Goal: Information Seeking & Learning: Learn about a topic

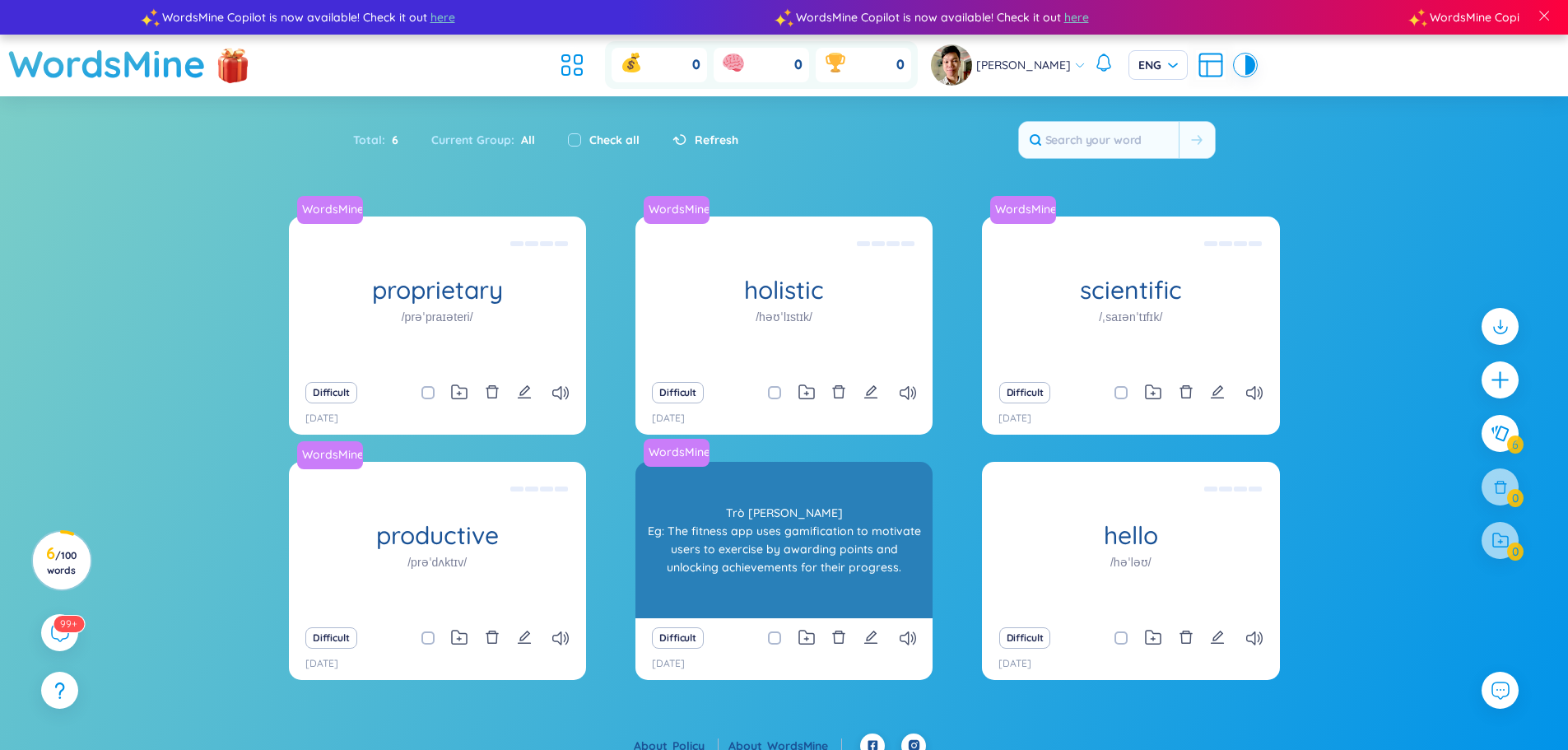
click at [748, 572] on div "WordsMine gamification /ˌɡeɪmɪfɪˈkeɪʃn/ Trò [PERSON_NAME] Eg: The fitness app u…" at bounding box center [784, 540] width 297 height 156
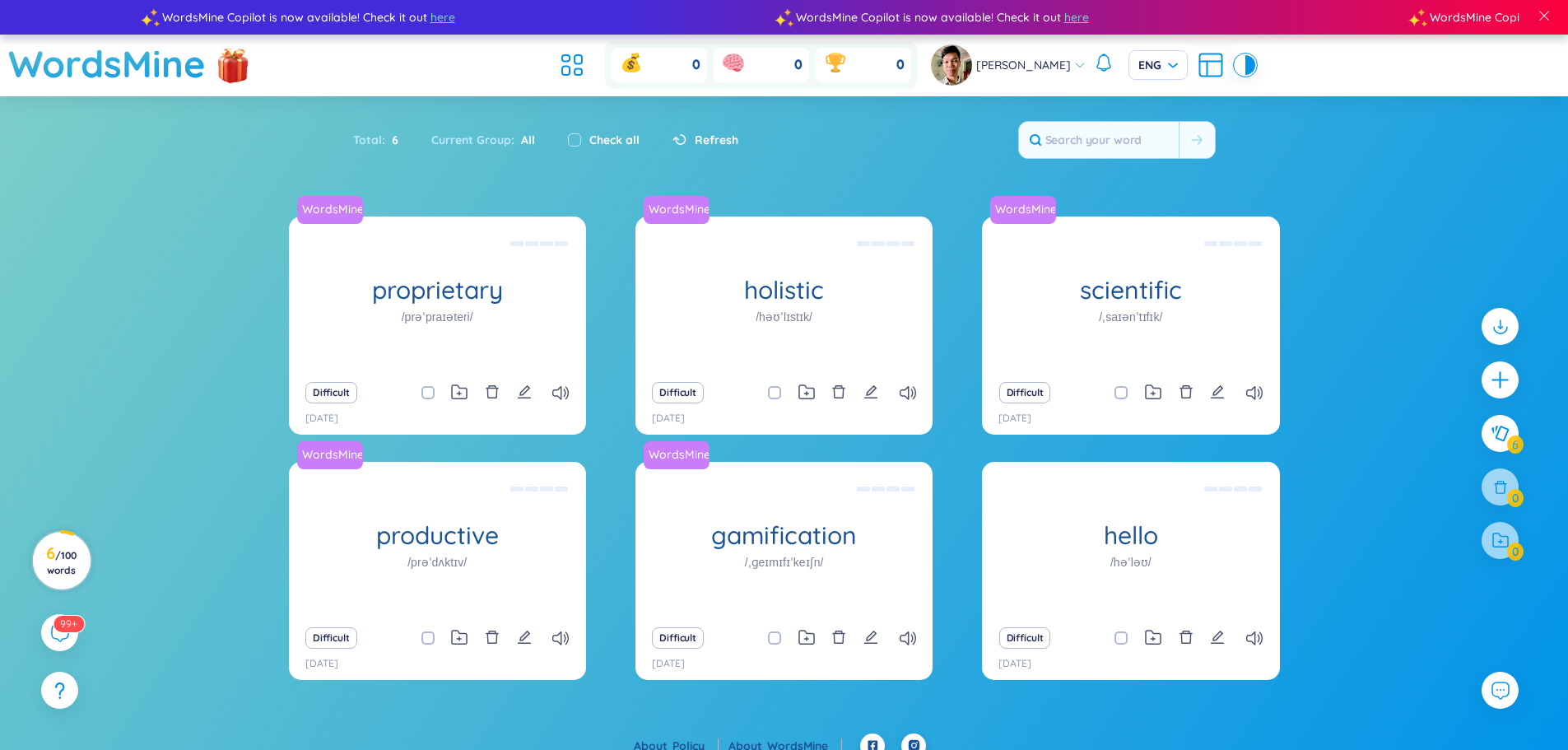
click at [66, 556] on span "/ 100 words" at bounding box center [61, 562] width 29 height 27
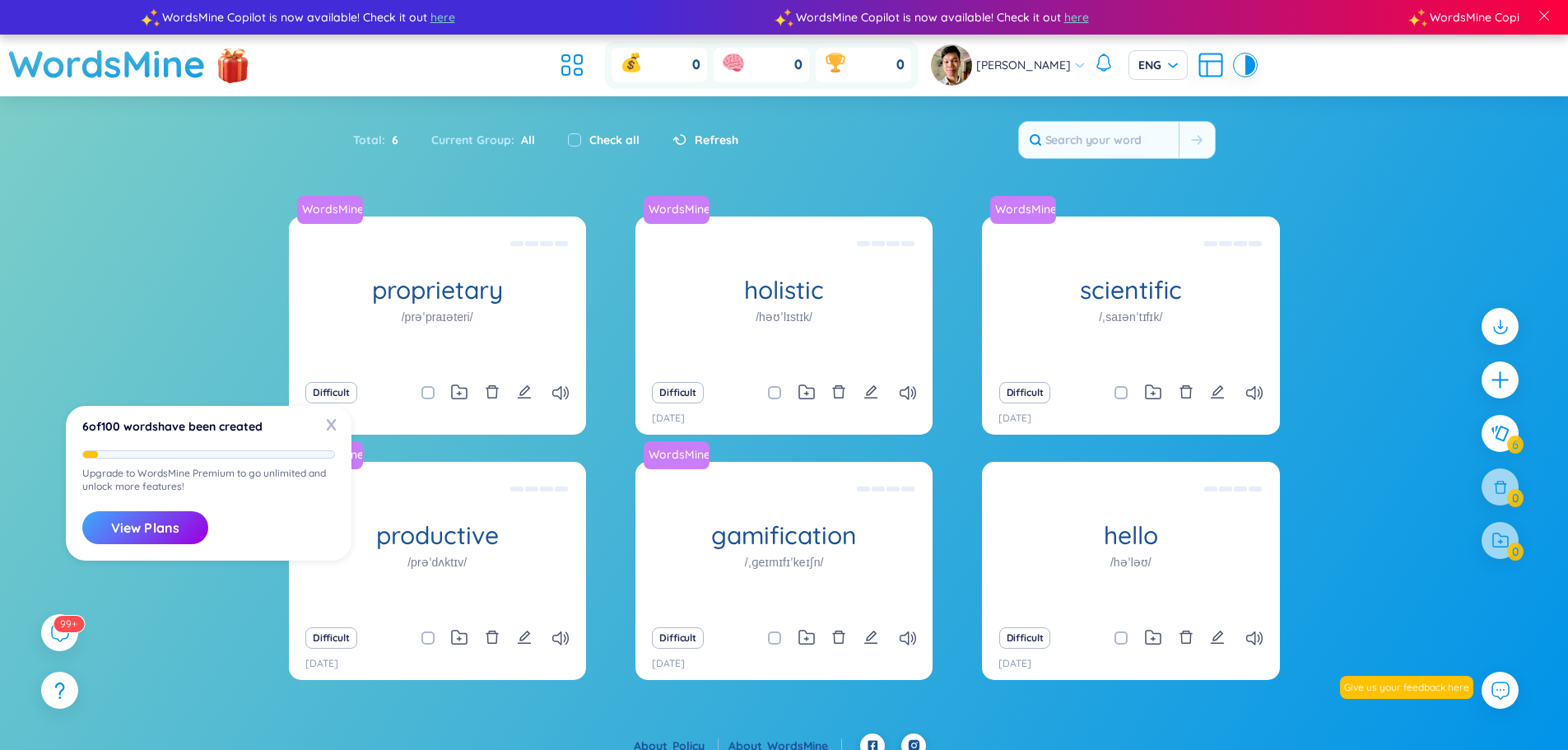
click at [161, 377] on div "WordsMine proprietary /prəˈpraɪəteri/ Độc quyền Eg: The company developed a pro…" at bounding box center [784, 474] width 1568 height 517
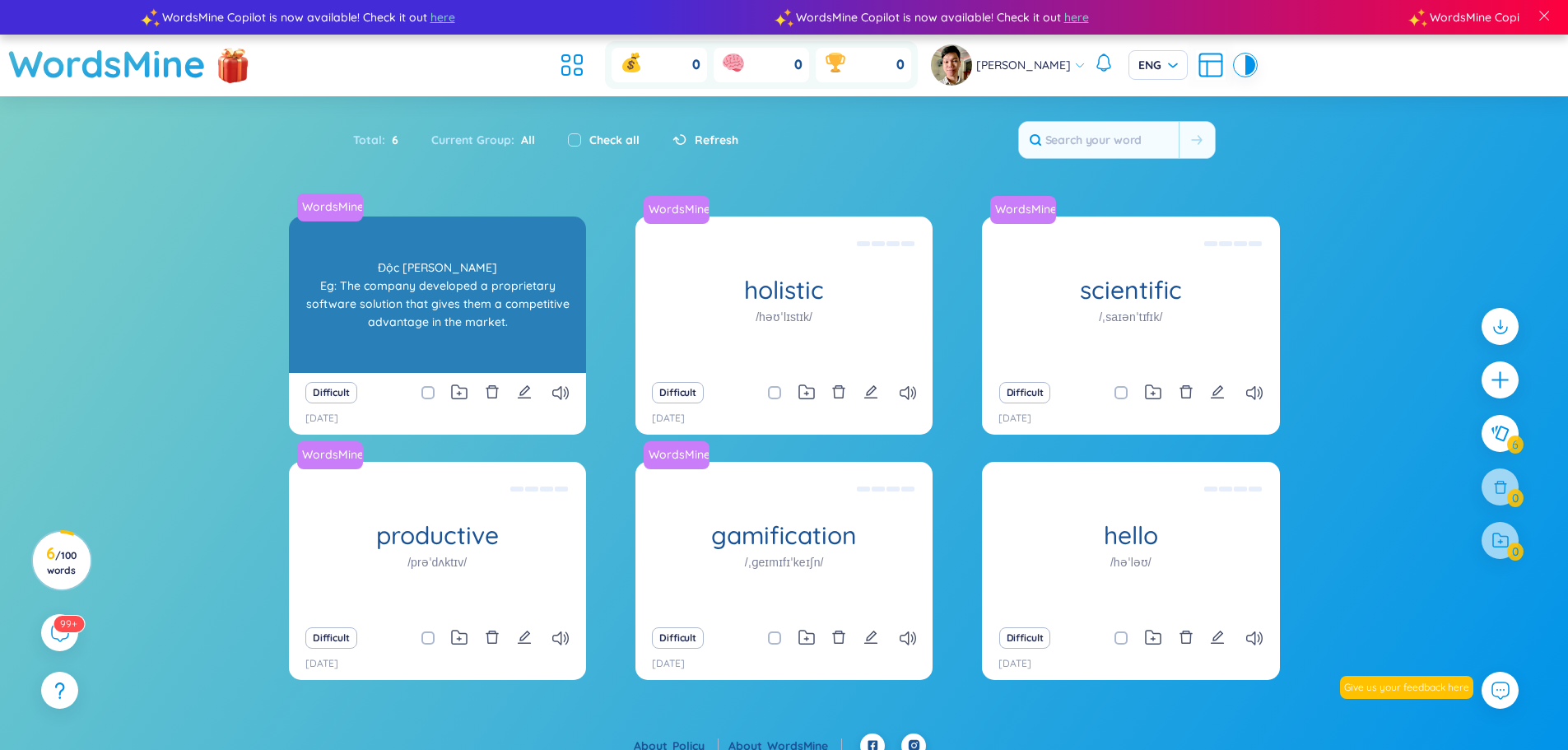
click at [462, 302] on div "Độc [PERSON_NAME] Eg: The company developed a proprietary software solution tha…" at bounding box center [437, 294] width 281 height 148
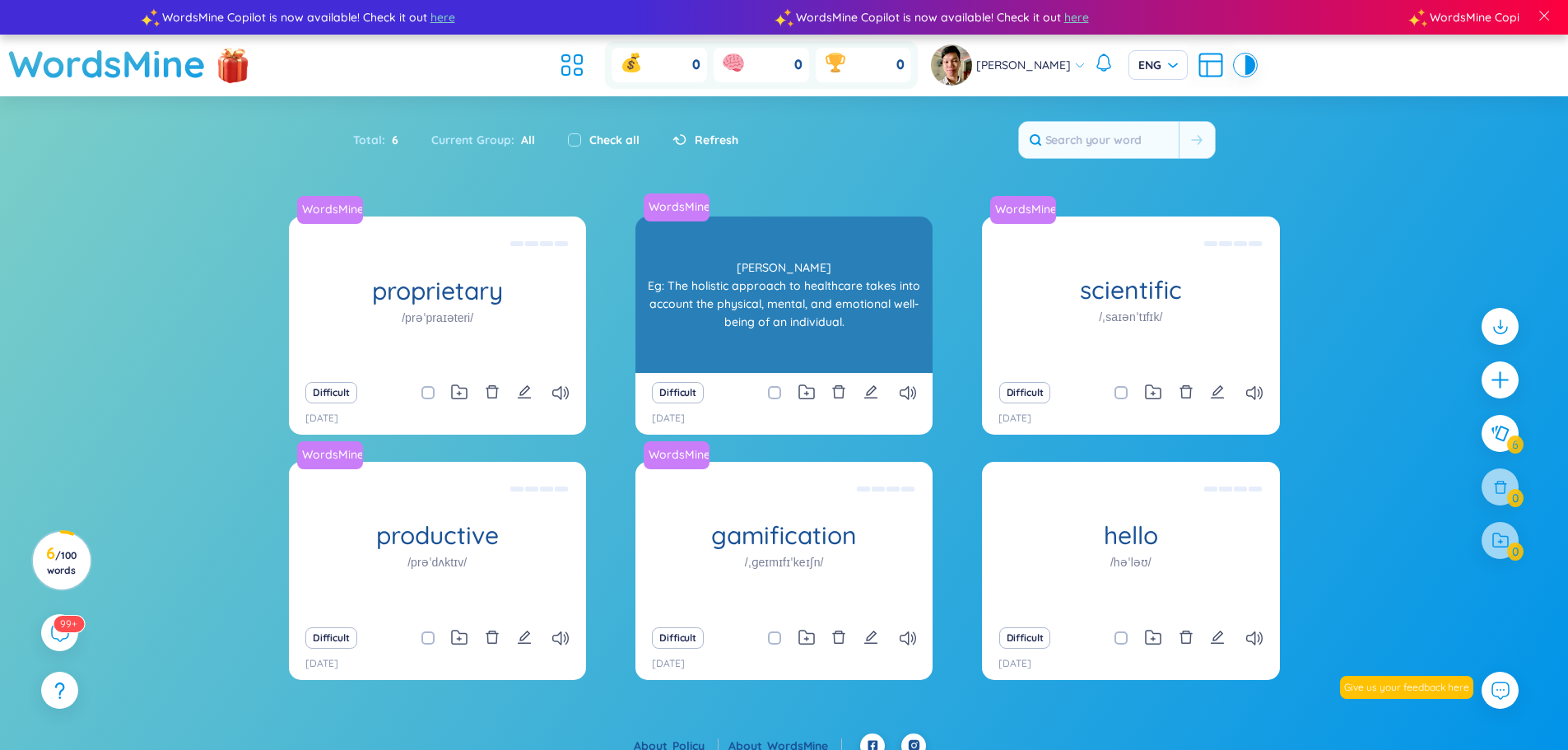
click at [875, 316] on div "WordsMine holistic /həʊˈlɪstɪk/ Toàn diện Eg: The holistic approach to healthca…" at bounding box center [784, 294] width 297 height 156
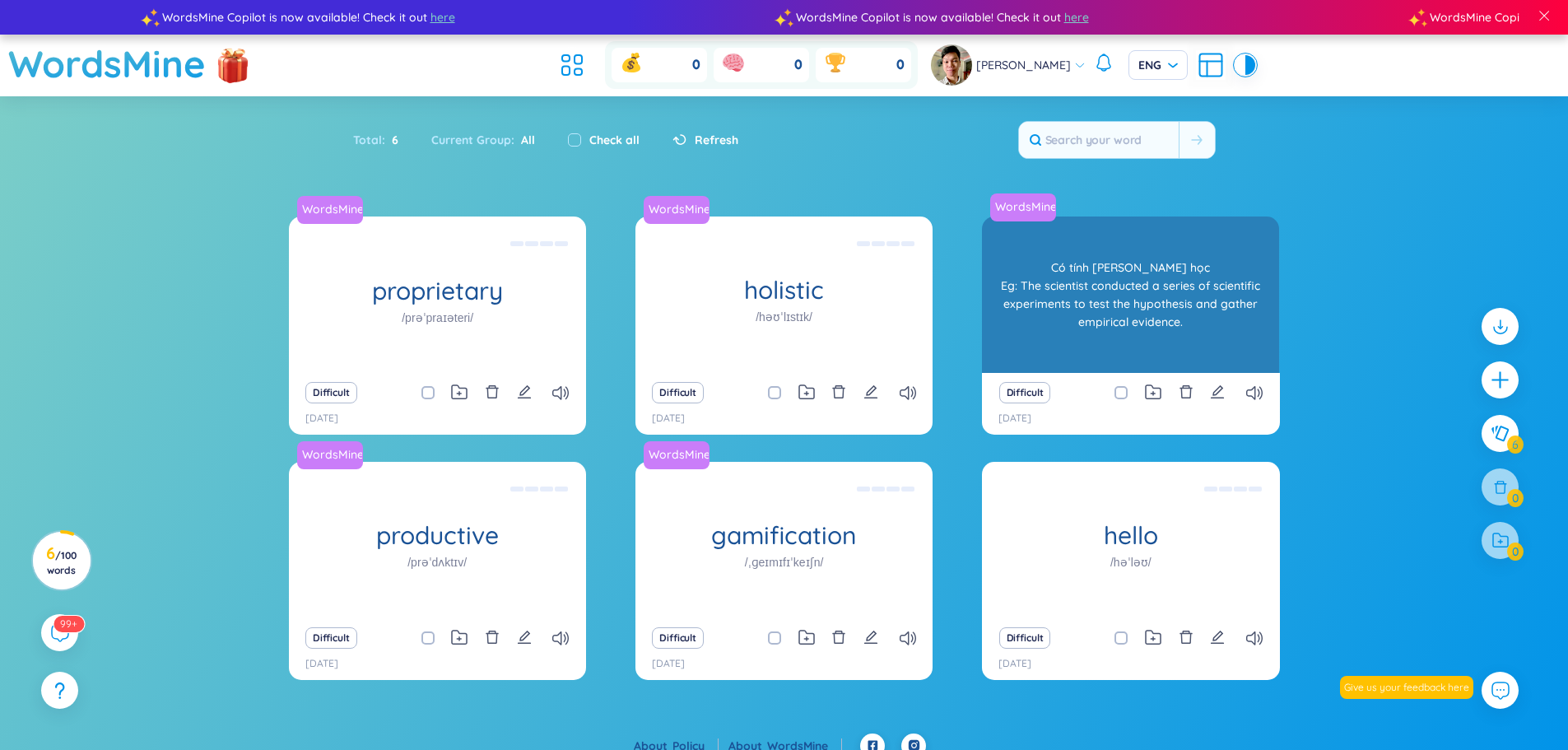
click at [1075, 314] on div "WordsMine scientific /ˌsaɪənˈtɪfɪk/ Có tính khoa học Eg: The scientist conducte…" at bounding box center [1130, 294] width 297 height 156
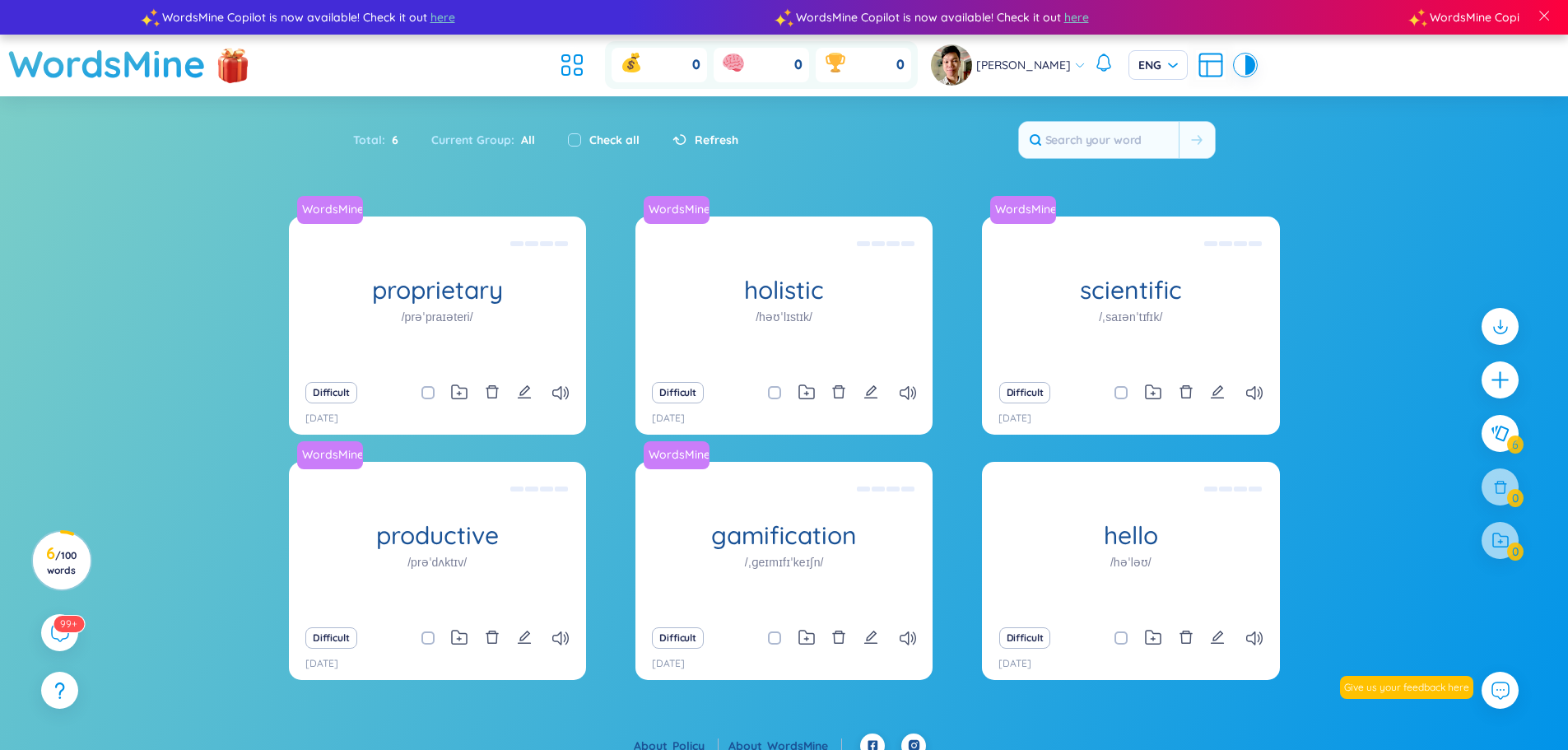
click at [688, 129] on div "Refresh" at bounding box center [697, 139] width 82 height 35
click at [700, 135] on span "Refresh" at bounding box center [716, 140] width 43 height 18
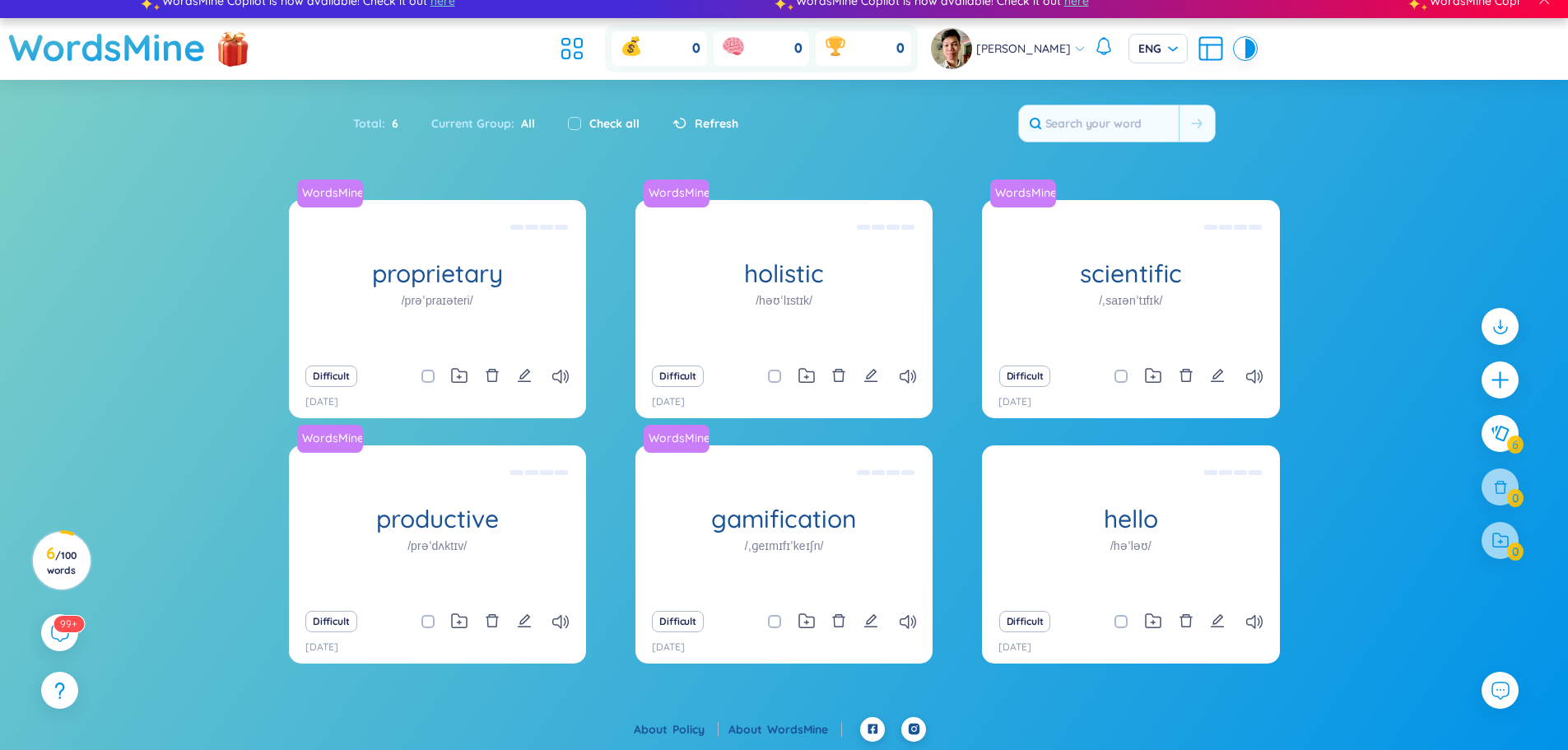
click at [1373, 156] on section "Sort Alphabet Ascending Alphabet Descending Time-based Ascending Time-based Des…" at bounding box center [784, 398] width 1568 height 637
